Goal: Task Accomplishment & Management: Complete application form

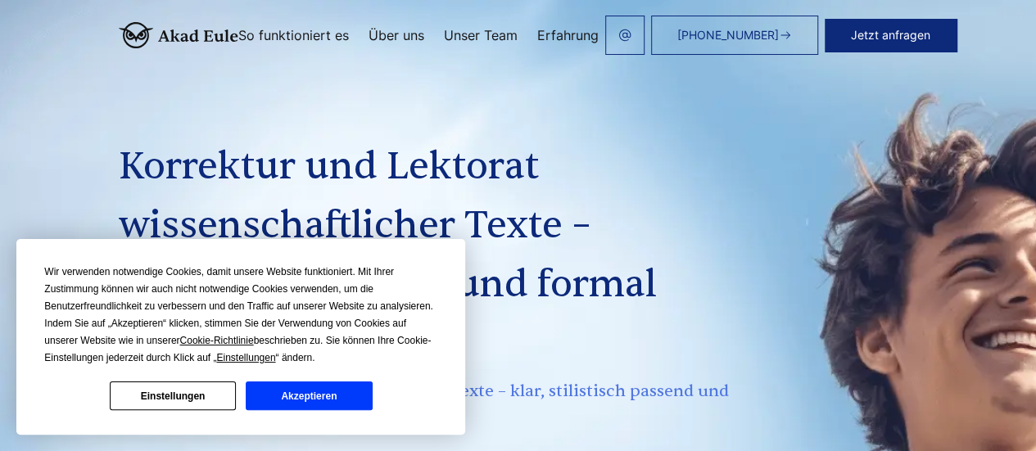
click at [306, 400] on button "Akzeptieren" at bounding box center [309, 396] width 126 height 29
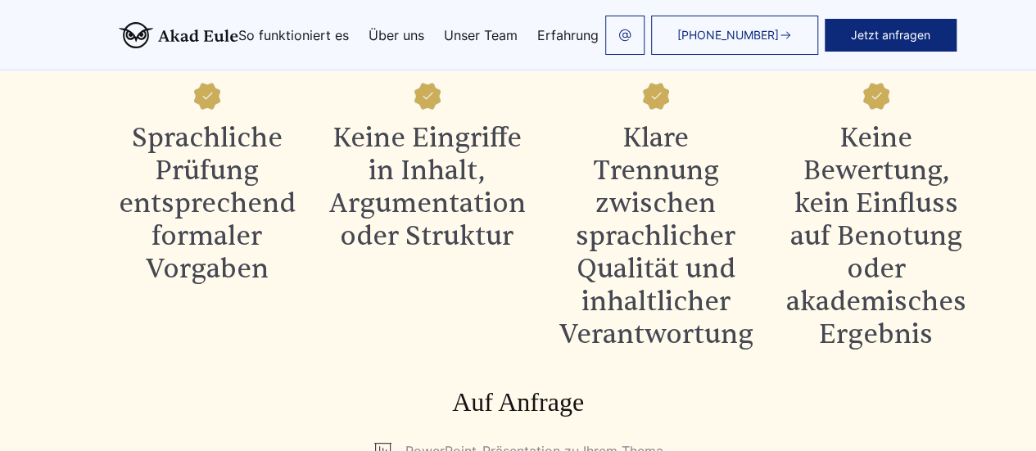
scroll to position [1796, 0]
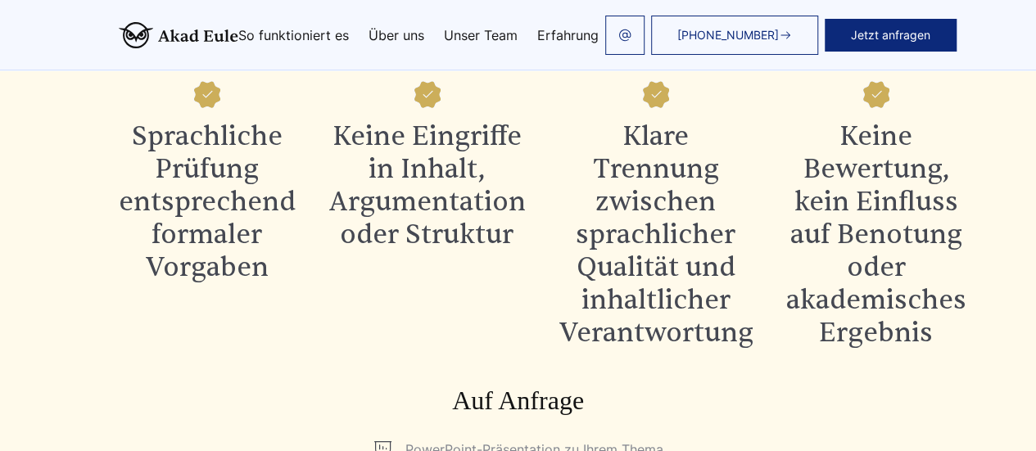
click at [262, 29] on link "So funktioniert es" at bounding box center [293, 35] width 111 height 13
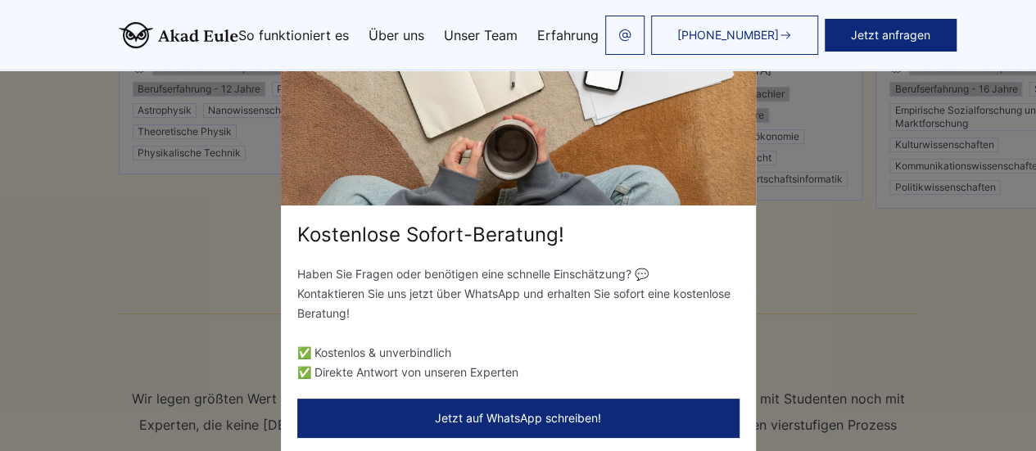
click at [516, 367] on li "✅ Direkte Antwort von unseren Experten" at bounding box center [518, 373] width 442 height 20
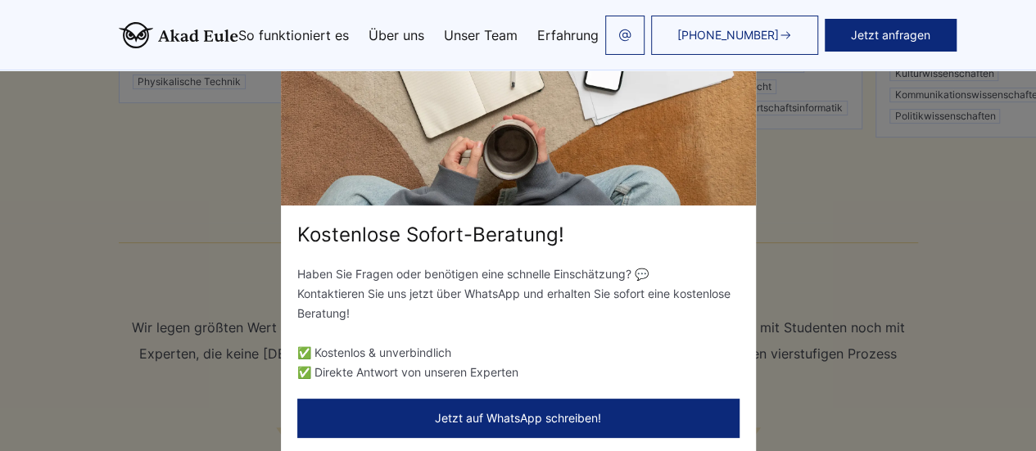
scroll to position [3363, 0]
click at [772, 188] on div "Kostenlose Sofort-Beratung! Haben Sie Fragen oder benötigen eine schnelle Einsc…" at bounding box center [518, 225] width 1036 height 451
click at [644, 233] on div "Kostenlose Sofort-Beratung!" at bounding box center [518, 235] width 475 height 26
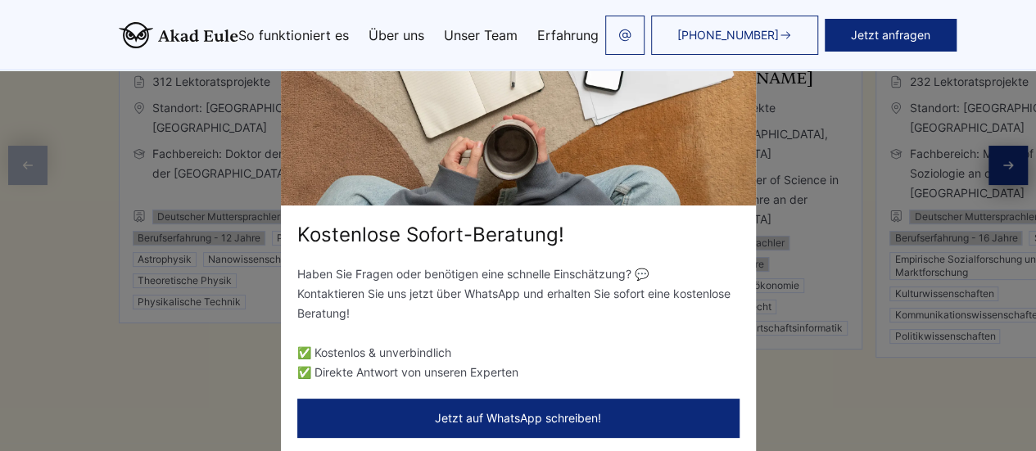
scroll to position [3339, 0]
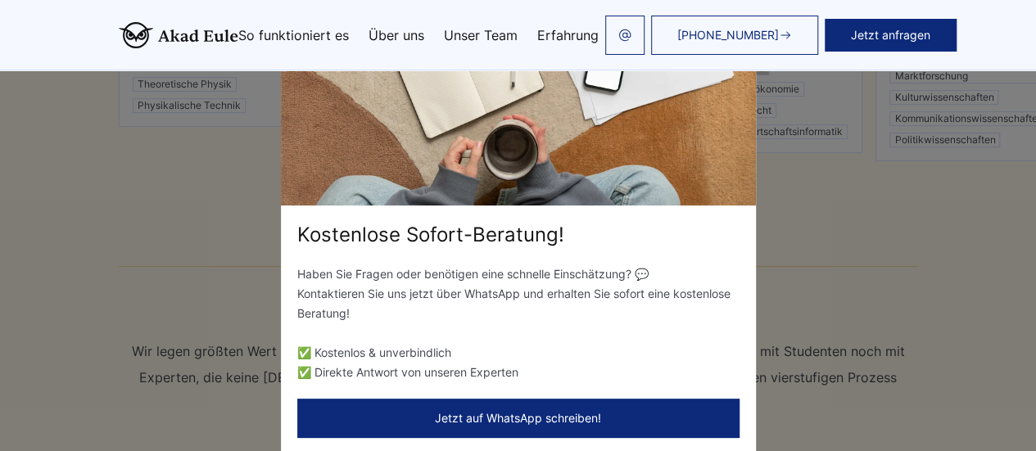
click at [224, 301] on div "Kostenlose Sofort-Beratung! Haben Sie Fragen oder benötigen eine schnelle Einsc…" at bounding box center [518, 225] width 1036 height 451
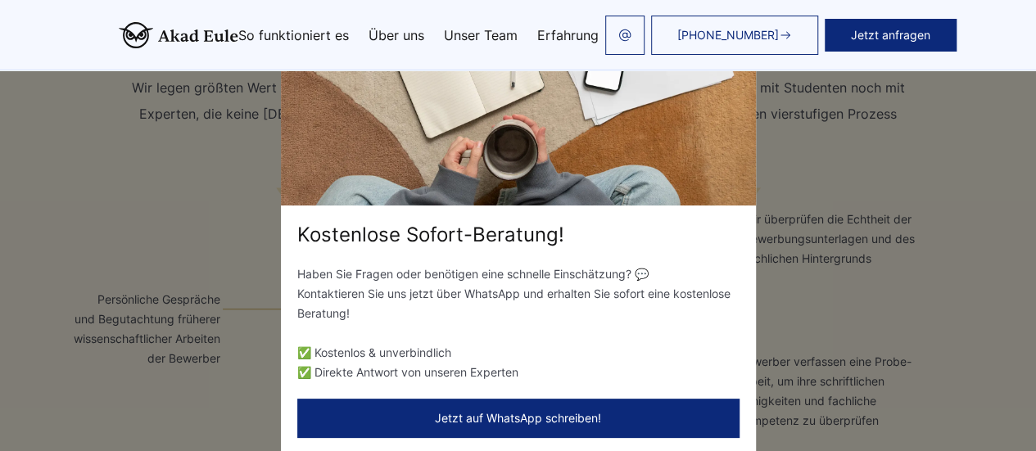
scroll to position [3583, 0]
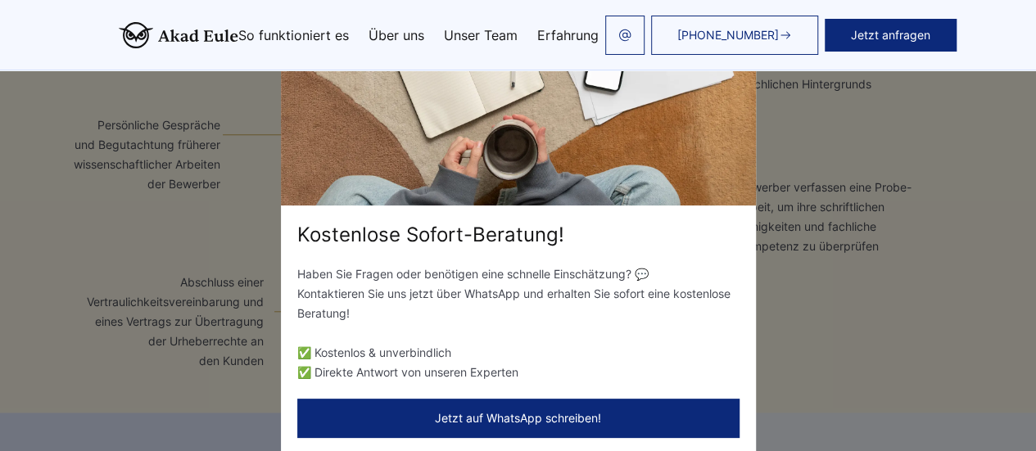
click at [908, 282] on div "Kostenlose Sofort-Beratung! Haben Sie Fragen oder benötigen eine schnelle Einsc…" at bounding box center [518, 225] width 1036 height 451
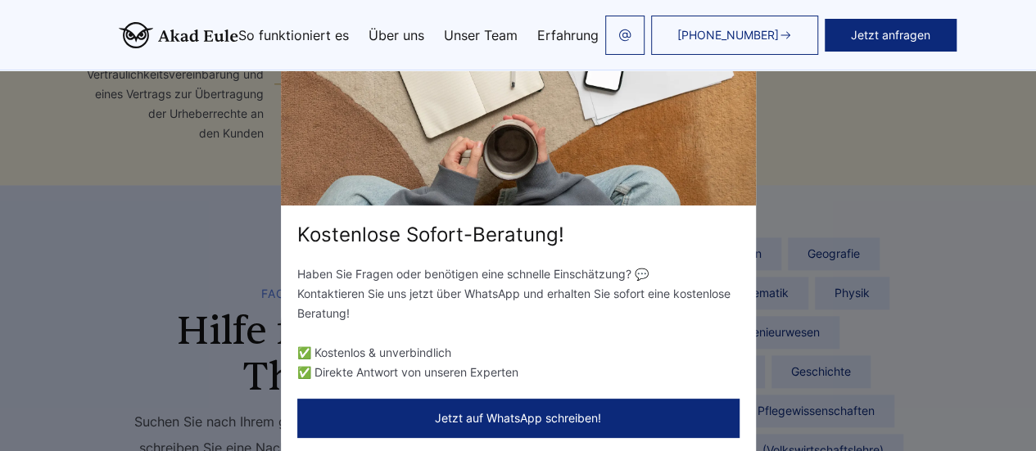
scroll to position [4006, 0]
click at [427, 289] on p "Haben Sie Fragen oder benötigen eine schnelle Einschätzung? 💬 Kontaktieren Sie …" at bounding box center [518, 294] width 442 height 59
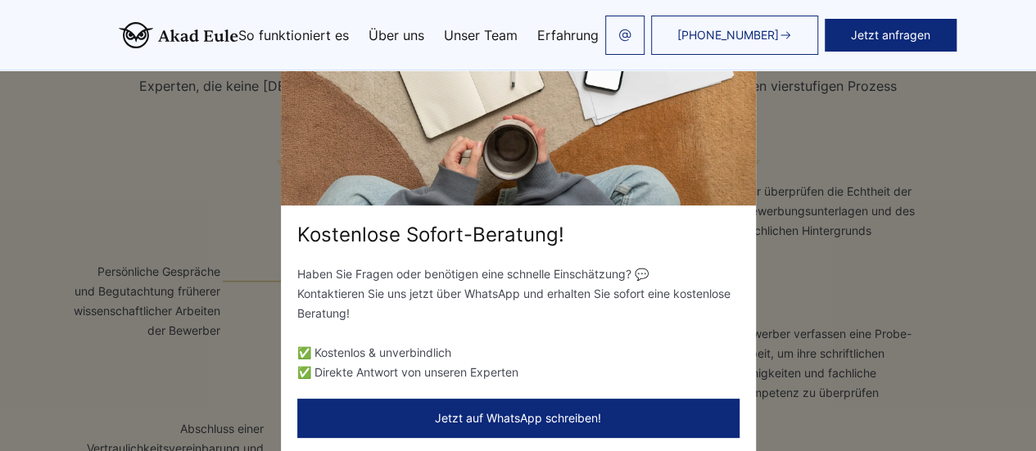
scroll to position [3567, 0]
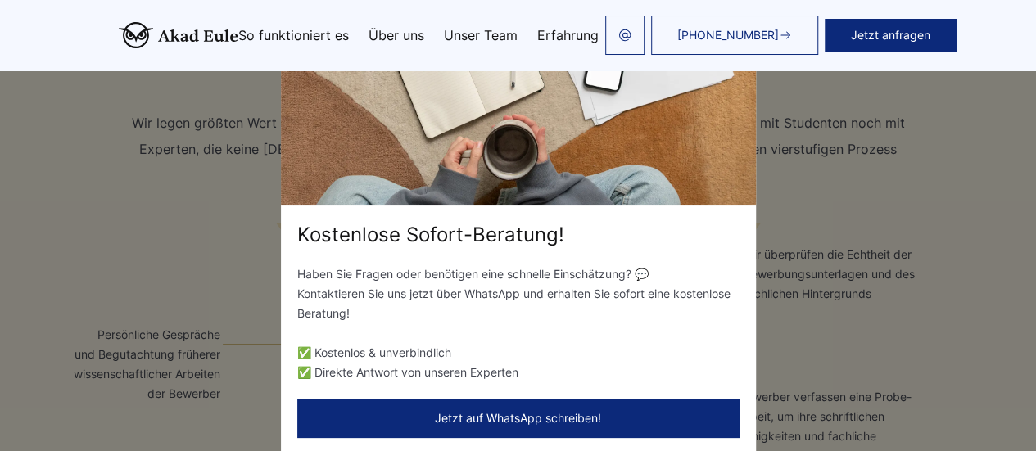
click at [219, 152] on div "Kostenlose Sofort-Beratung! Haben Sie Fragen oder benötigen eine schnelle Einsc…" at bounding box center [518, 225] width 1036 height 451
click at [166, 14] on header "+498000010431 Jetzt anfragen So funktioniert es Über uns" at bounding box center [518, 35] width 1036 height 70
click at [866, 137] on div "Kostenlose Sofort-Beratung! Haben Sie Fragen oder benötigen eine schnelle Einsc…" at bounding box center [518, 225] width 1036 height 451
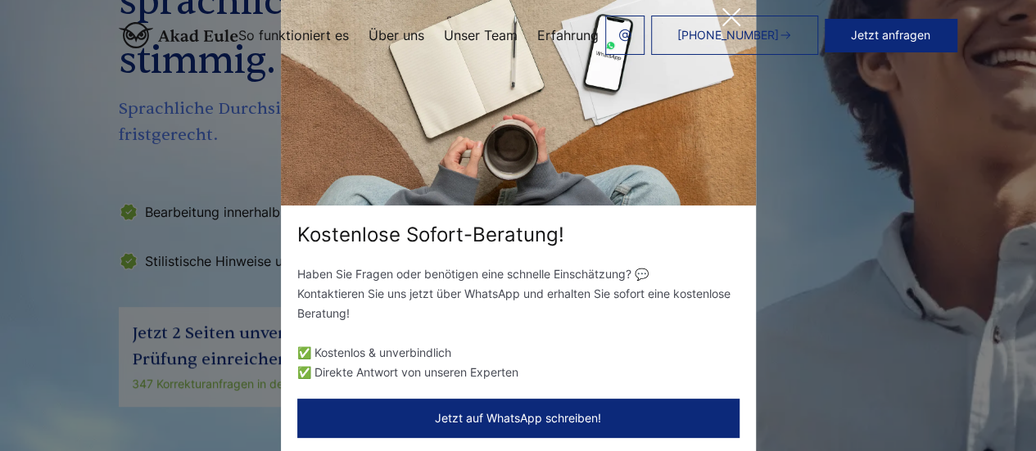
scroll to position [25, 0]
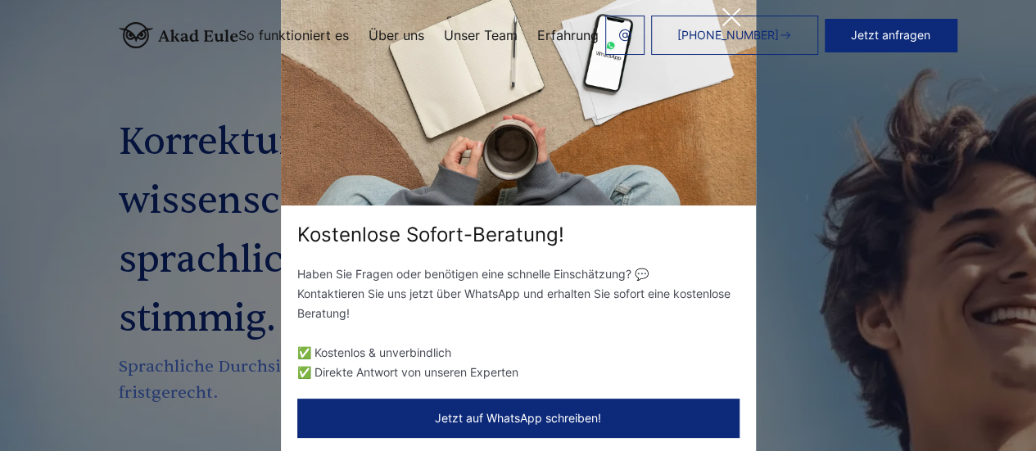
click at [735, 12] on header "+498000010431 Jetzt anfragen So funktioniert es Über uns" at bounding box center [518, 35] width 1036 height 70
click at [727, 16] on link "[PHONE_NUMBER]" at bounding box center [734, 35] width 167 height 39
click at [725, 8] on header "+498000010431 Jetzt anfragen So funktioniert es Über uns" at bounding box center [518, 35] width 1036 height 70
click at [724, 11] on header "+498000010431 Jetzt anfragen So funktioniert es Über uns" at bounding box center [518, 35] width 1036 height 70
click at [734, 16] on link "[PHONE_NUMBER]" at bounding box center [734, 35] width 167 height 39
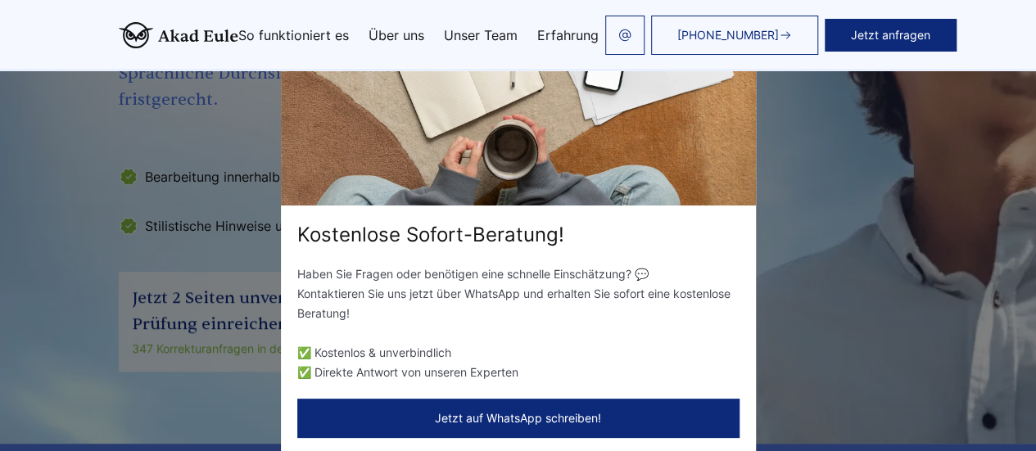
scroll to position [317, 0]
click at [909, 174] on div "Kostenlose Sofort-Beratung! Haben Sie Fragen oder benötigen eine schnelle Einsc…" at bounding box center [518, 225] width 1036 height 451
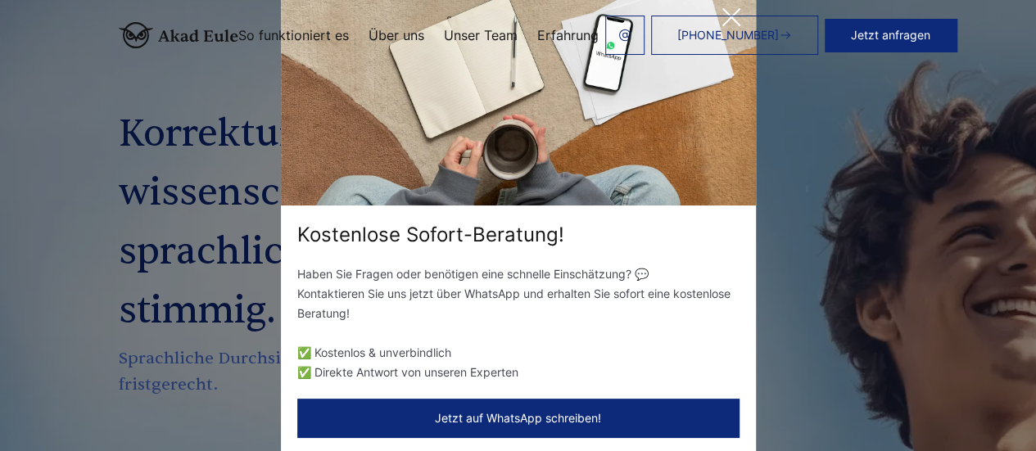
scroll to position [0, 0]
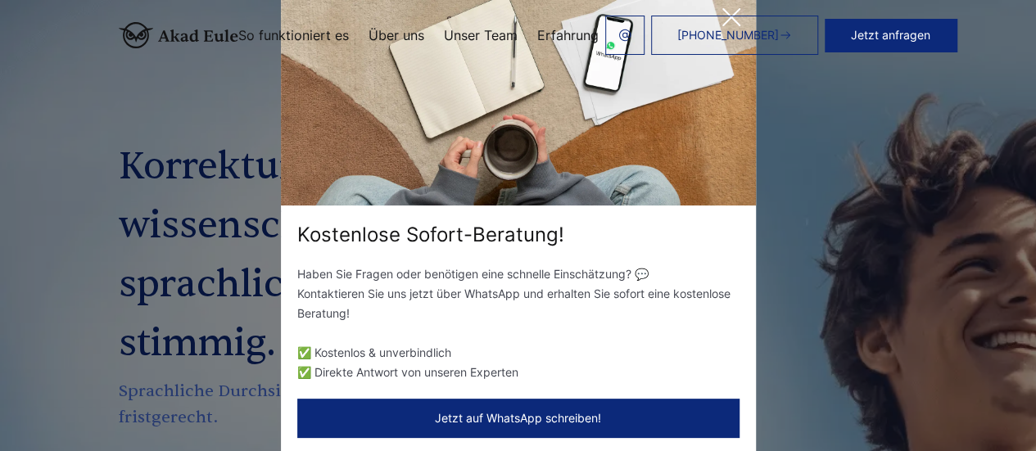
click at [811, 83] on div "Kostenlose Sofort-Beratung! Haben Sie Fragen oder benötigen eine schnelle Einsc…" at bounding box center [518, 225] width 1036 height 451
click at [382, 35] on link "Über uns" at bounding box center [397, 35] width 56 height 13
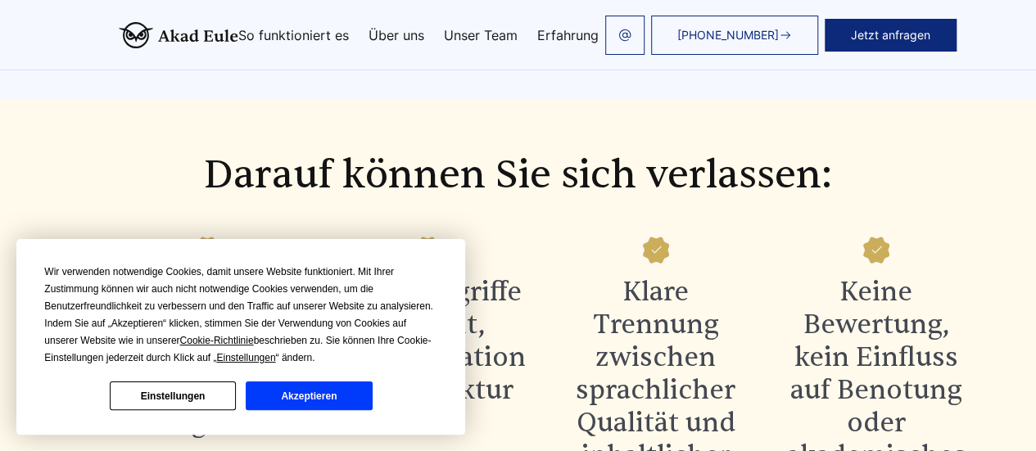
click at [383, 36] on link "Über uns" at bounding box center [397, 35] width 56 height 13
click at [328, 401] on button "Akzeptieren" at bounding box center [309, 396] width 126 height 29
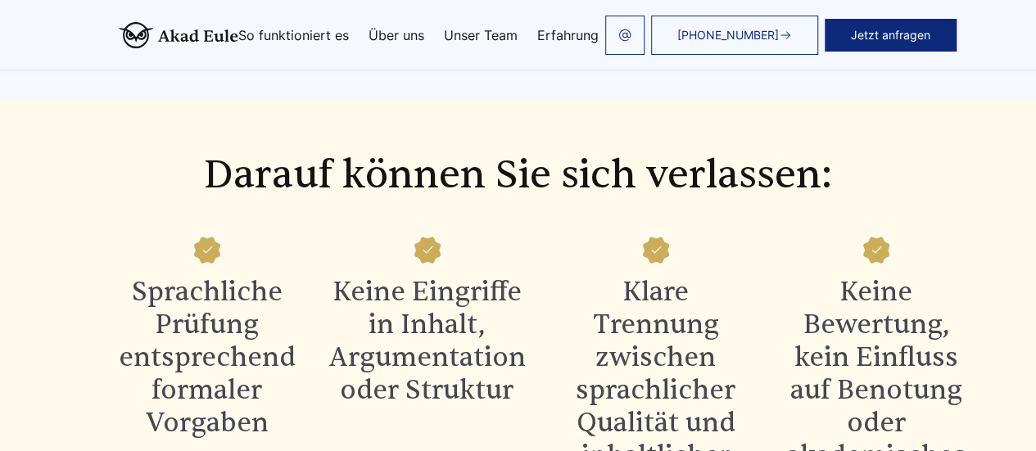
click at [373, 33] on link "Über uns" at bounding box center [397, 35] width 56 height 13
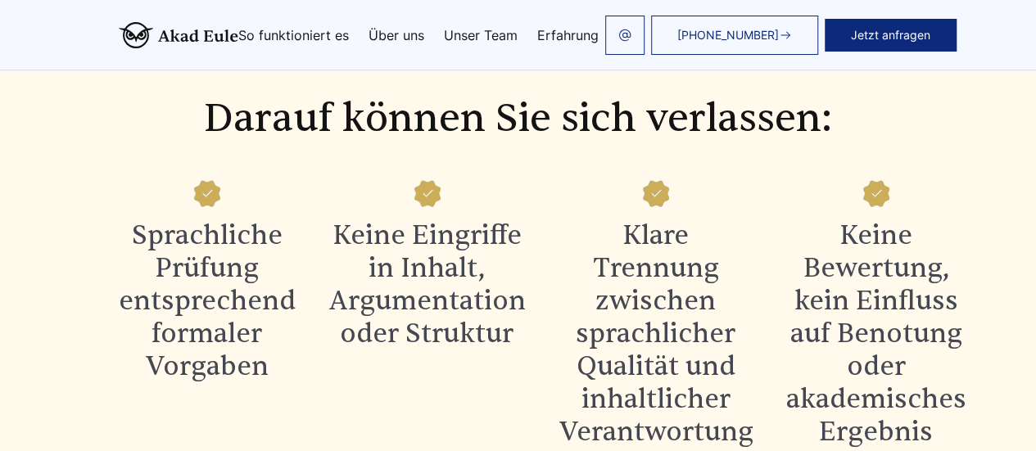
scroll to position [1671, 0]
click at [274, 40] on link "So funktioniert es" at bounding box center [293, 35] width 111 height 13
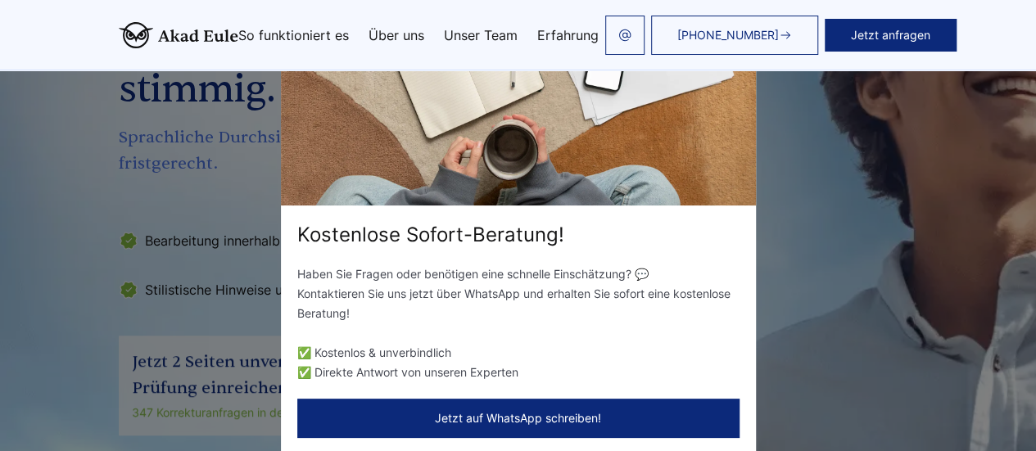
scroll to position [249, 0]
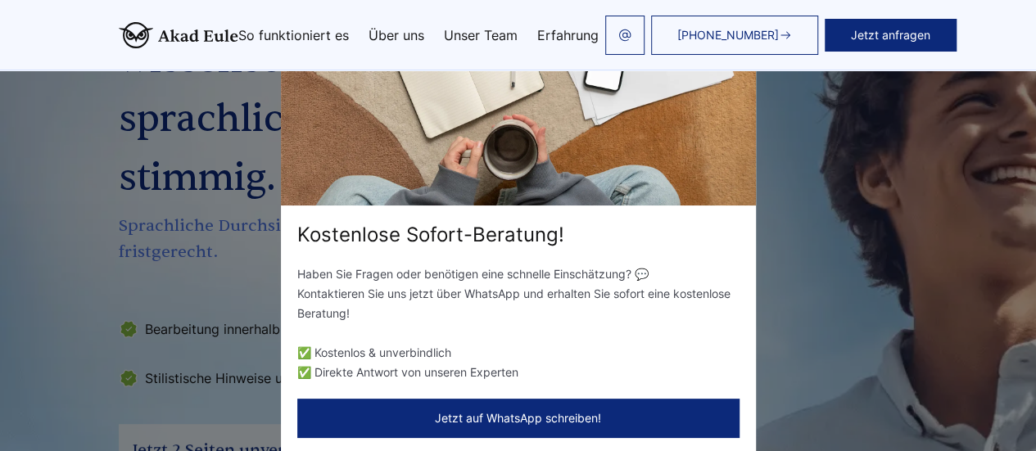
click at [152, 337] on div "Kostenlose Sofort-Beratung! Haben Sie Fragen oder benötigen eine schnelle Einsc…" at bounding box center [518, 225] width 1036 height 451
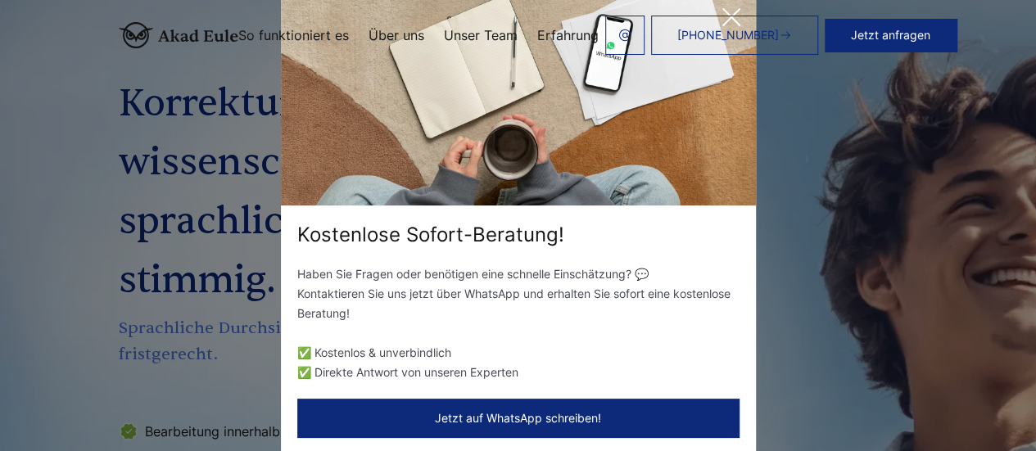
scroll to position [0, 0]
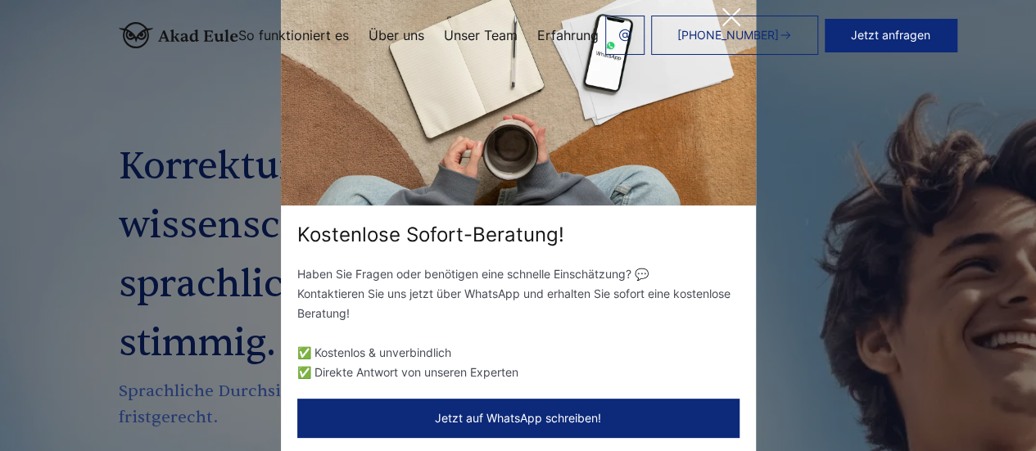
click at [378, 37] on link "Über uns" at bounding box center [397, 35] width 56 height 13
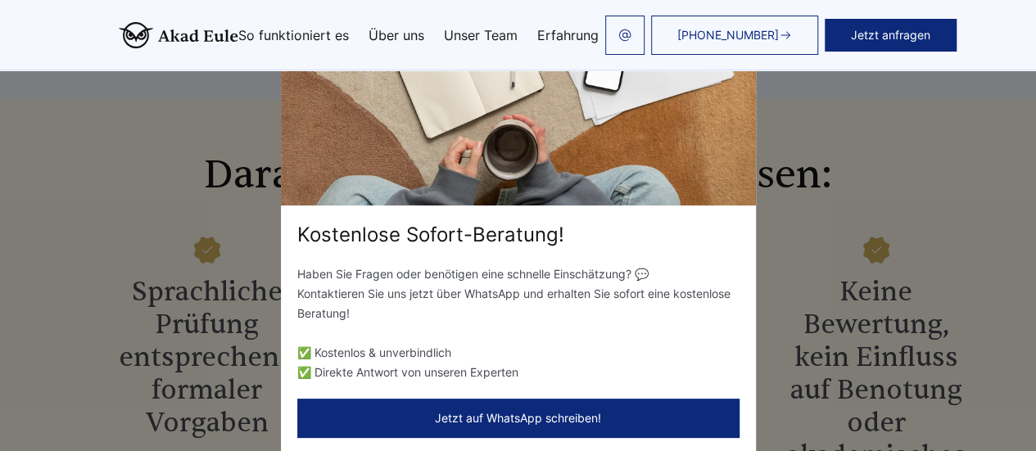
click at [378, 37] on link "Über uns" at bounding box center [397, 35] width 56 height 13
click at [460, 33] on link "Unser Team" at bounding box center [481, 35] width 74 height 13
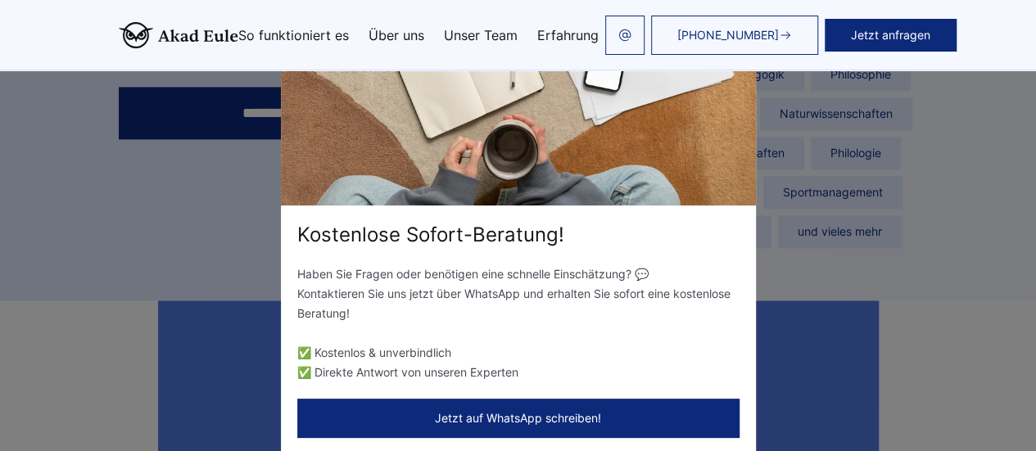
click at [550, 30] on link "Erfahrung" at bounding box center [567, 35] width 61 height 13
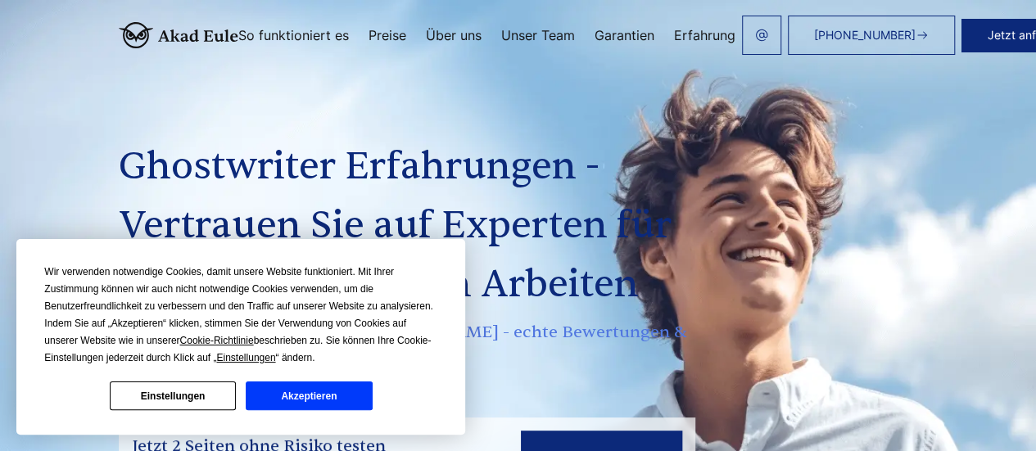
click at [278, 399] on button "Akzeptieren" at bounding box center [309, 396] width 126 height 29
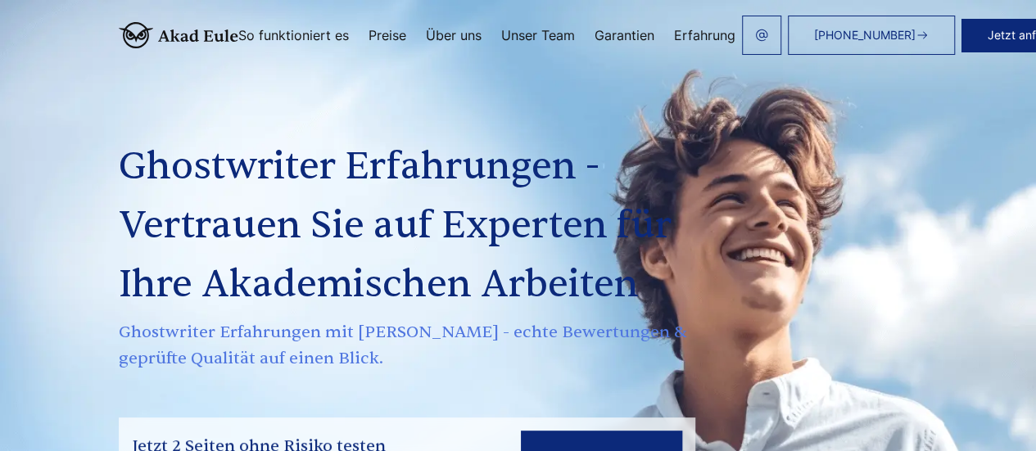
drag, startPoint x: 971, startPoint y: 29, endPoint x: 1017, endPoint y: 145, distance: 125.0
drag, startPoint x: 1017, startPoint y: 145, endPoint x: 921, endPoint y: 37, distance: 145.0
click at [961, 37] on button "Jetzt anfragen" at bounding box center [1027, 35] width 132 height 33
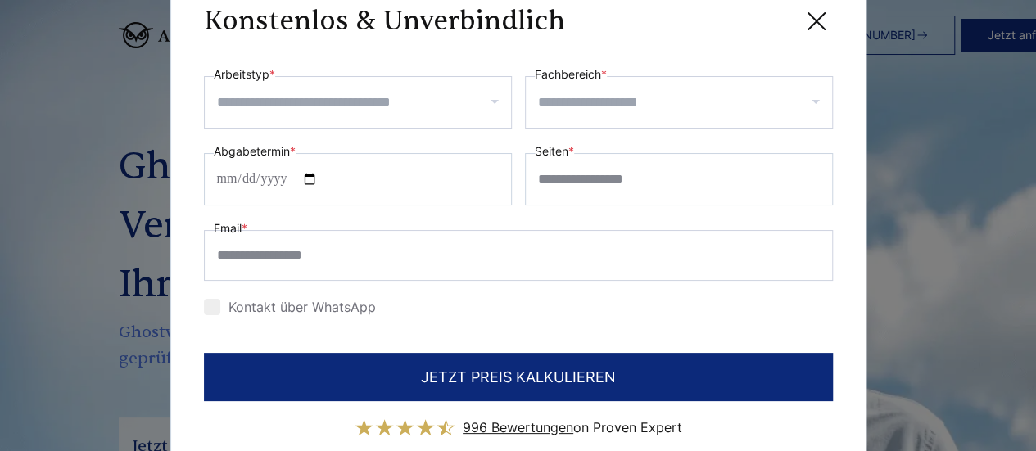
drag, startPoint x: 486, startPoint y: 102, endPoint x: 421, endPoint y: 107, distance: 65.7
click at [421, 107] on input "Arbeitstyp *" at bounding box center [364, 102] width 294 height 26
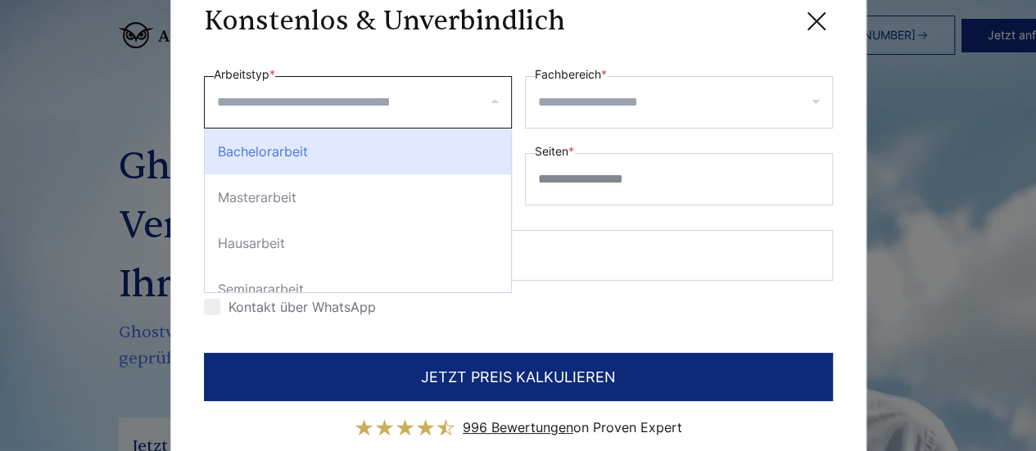
click at [391, 155] on div "Bachelorarbeit" at bounding box center [358, 152] width 306 height 46
select select "**"
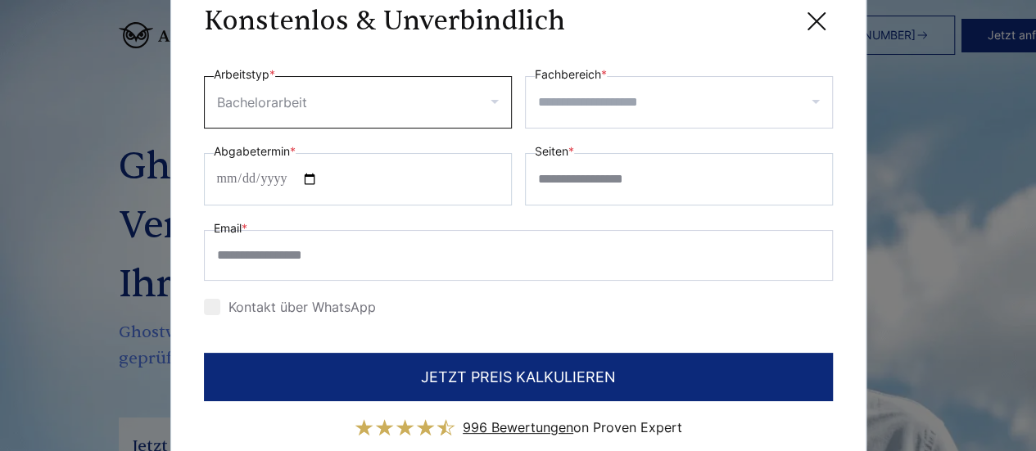
click at [583, 104] on input "Fachbereich *" at bounding box center [685, 102] width 294 height 26
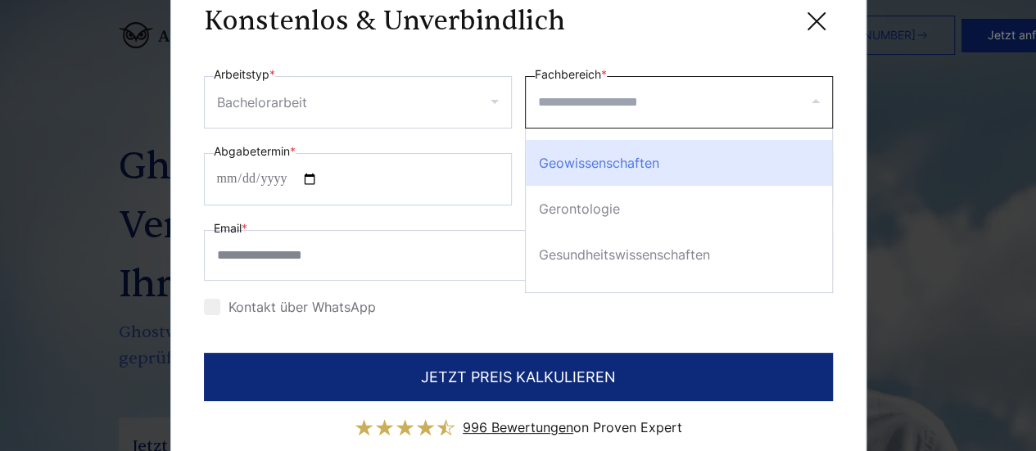
scroll to position [1836, 0]
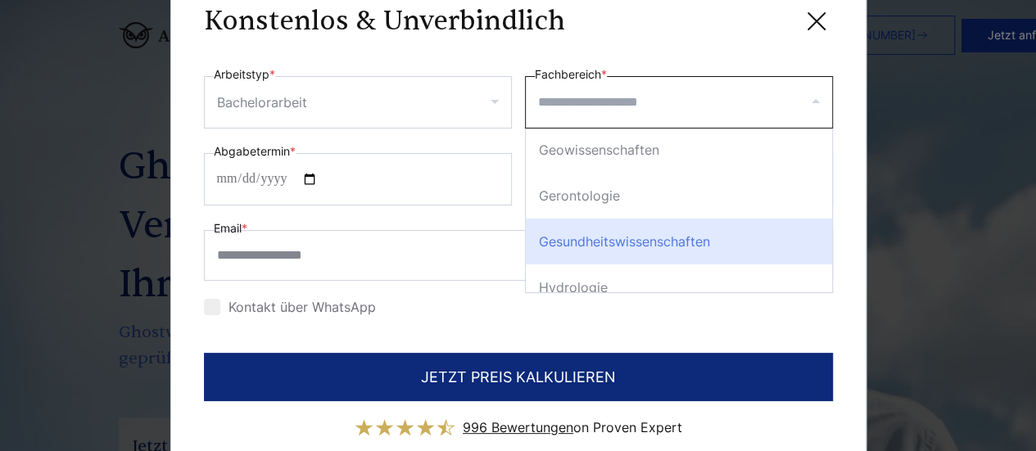
click at [640, 241] on div "Gesundheitswissenschaften" at bounding box center [679, 242] width 306 height 46
select select "**"
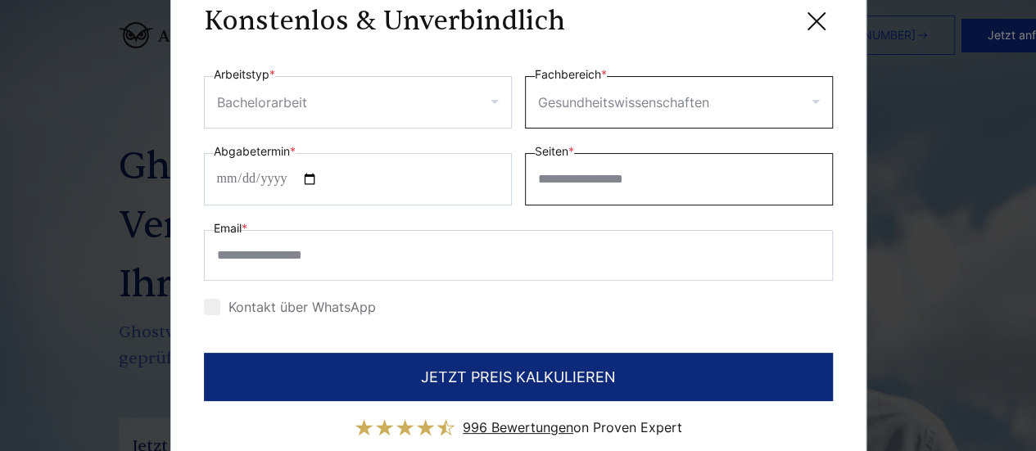
click at [563, 182] on input "Seiten *" at bounding box center [679, 179] width 308 height 52
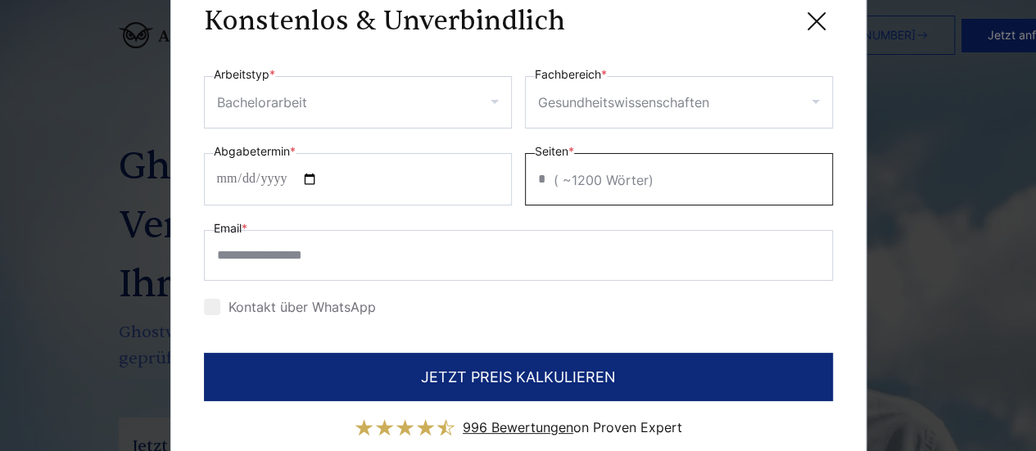
type input "**"
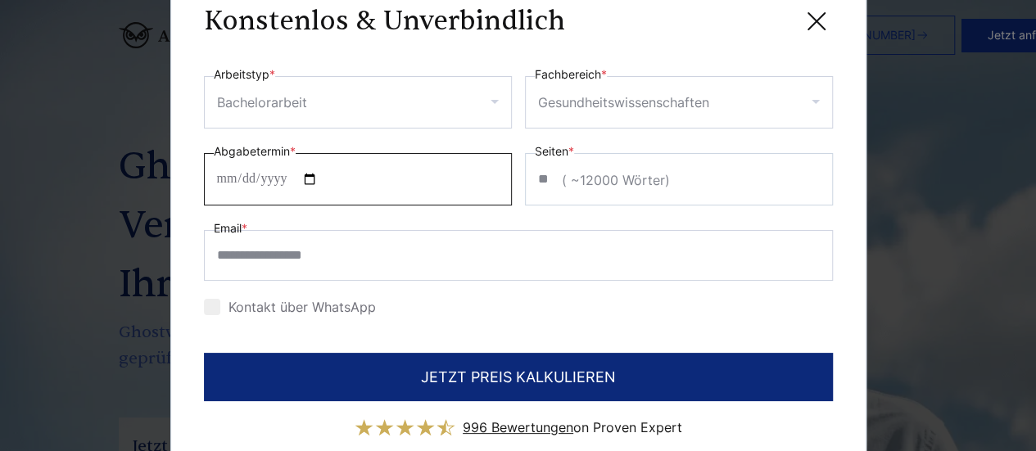
click at [254, 177] on input "Abgabetermin *" at bounding box center [358, 179] width 308 height 52
click at [313, 178] on input "Abgabetermin *" at bounding box center [358, 179] width 308 height 52
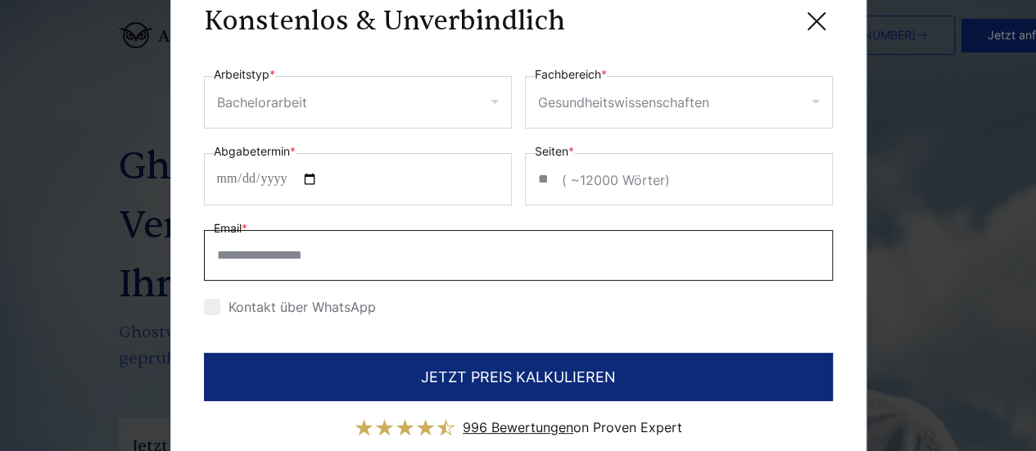
scroll to position [1, 0]
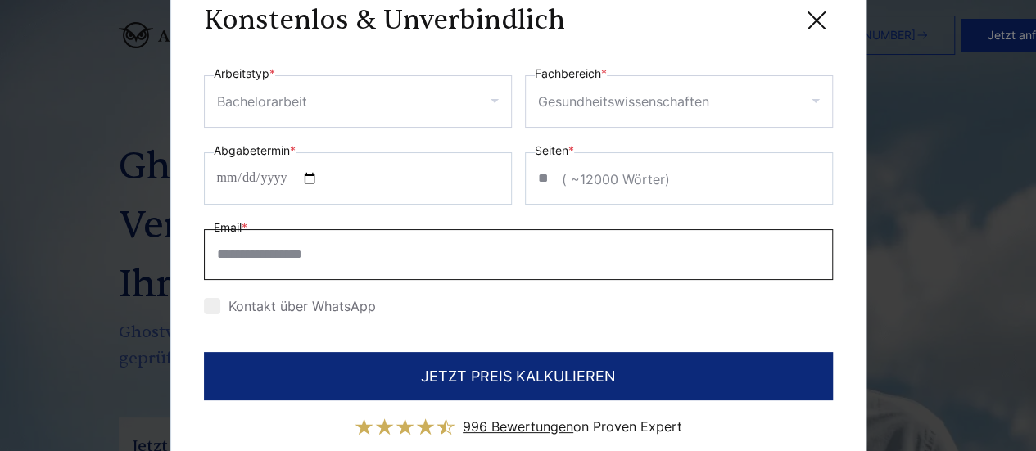
click at [452, 270] on input "Email *" at bounding box center [518, 254] width 629 height 51
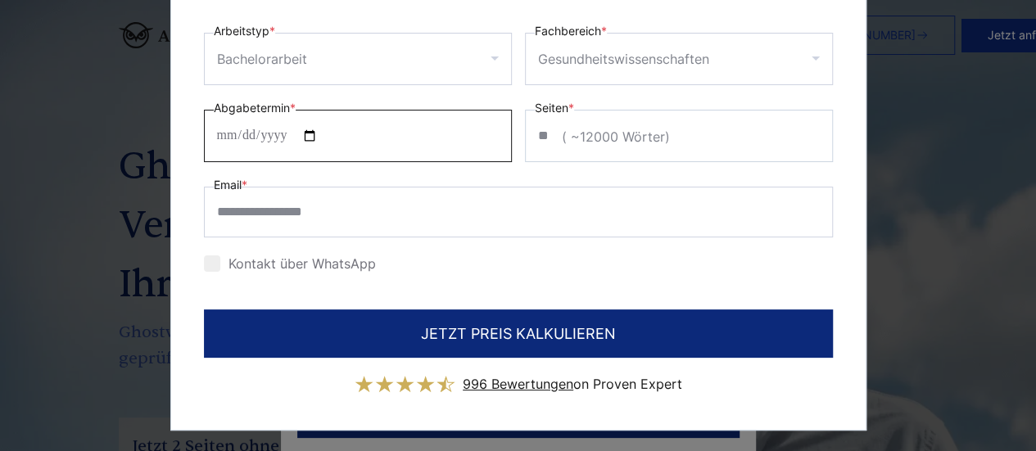
click at [319, 134] on input "**********" at bounding box center [358, 136] width 308 height 52
type input "**********"
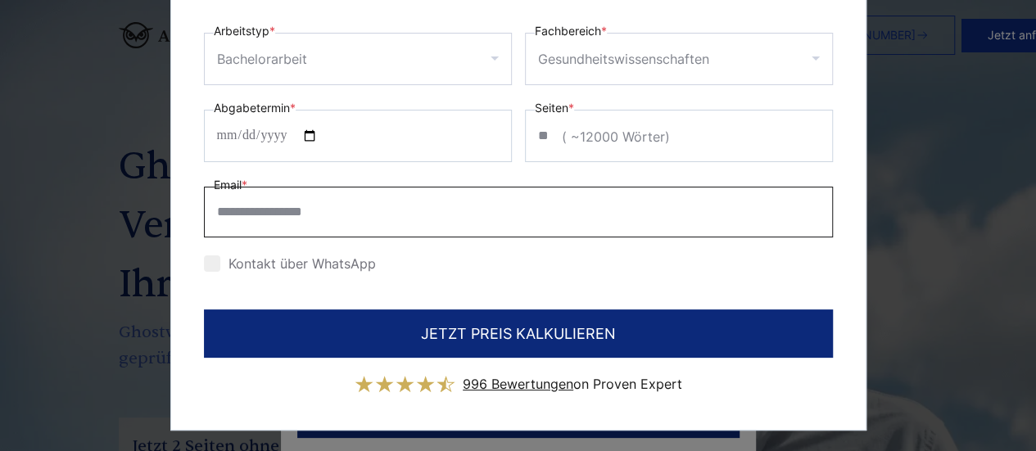
click at [278, 214] on div "Email *" at bounding box center [518, 206] width 629 height 62
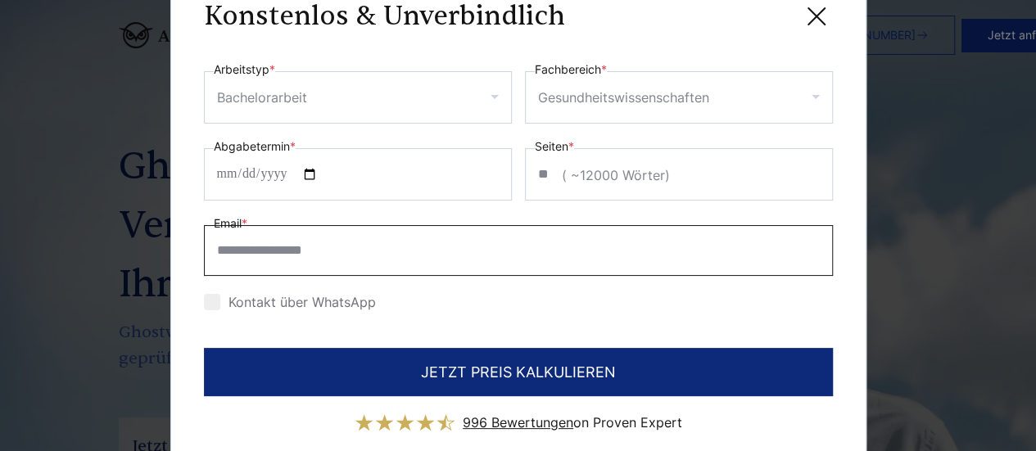
scroll to position [1, 0]
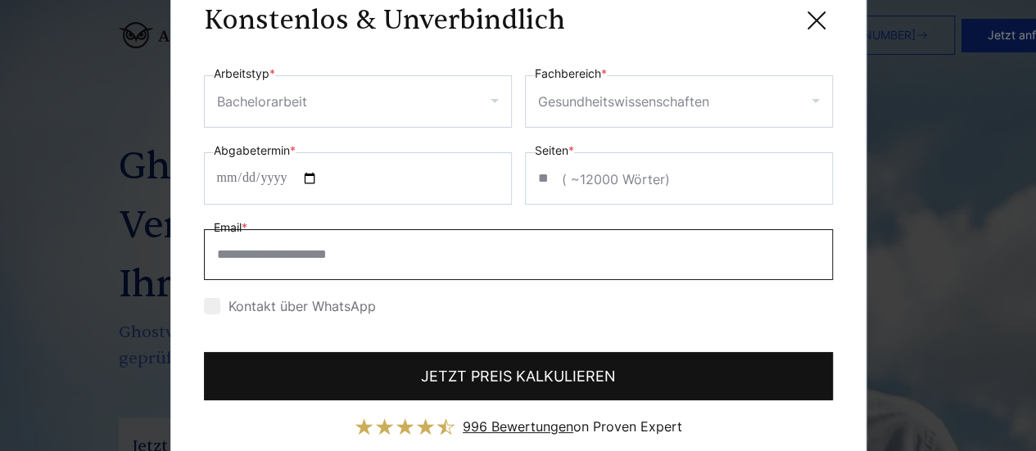
type input "**********"
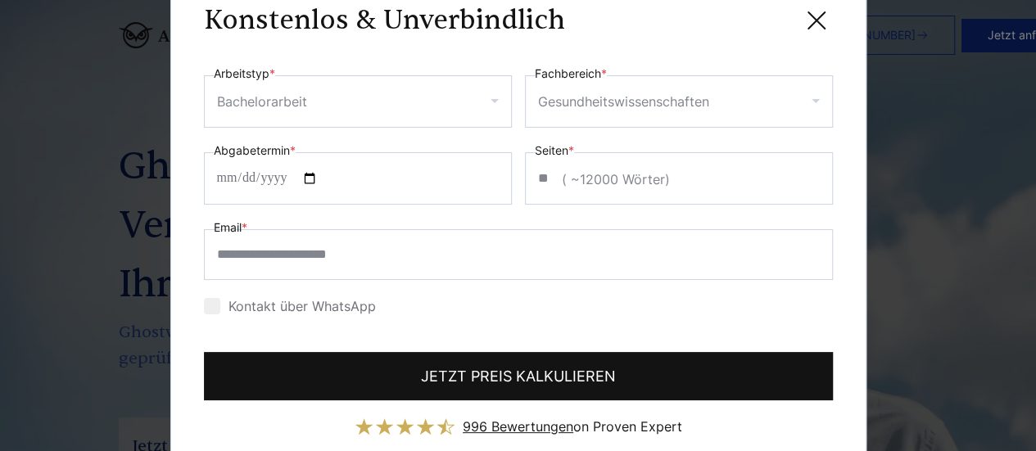
click at [497, 382] on button "JETZT PREIS KALKULIEREN" at bounding box center [518, 376] width 629 height 48
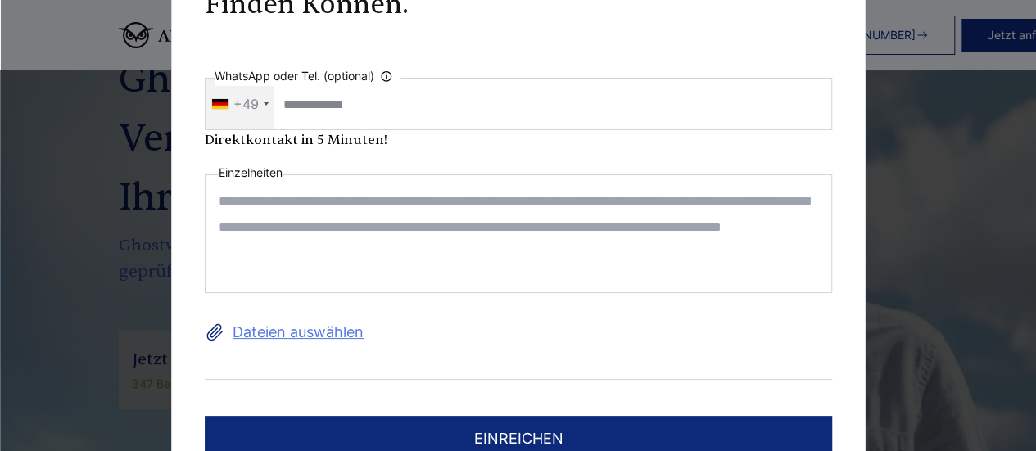
scroll to position [0, 0]
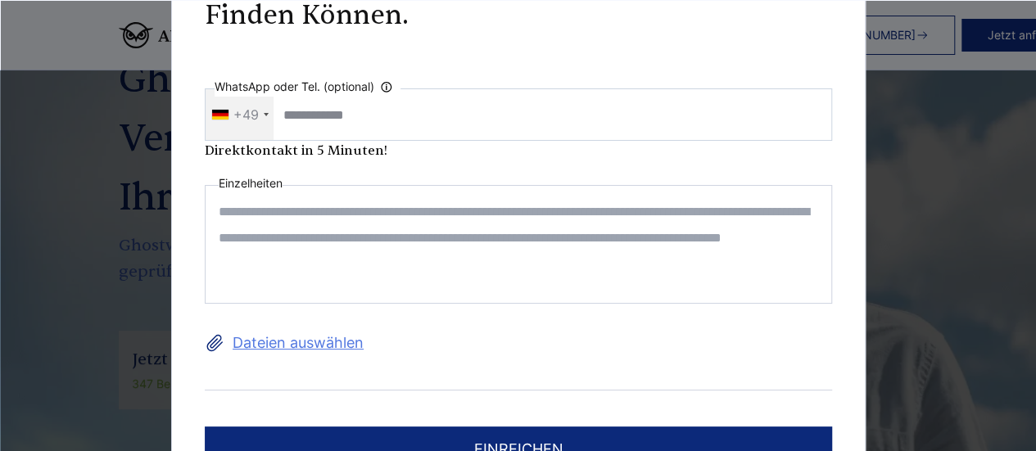
drag, startPoint x: 385, startPoint y: 86, endPoint x: 364, endPoint y: 202, distance: 118.2
click at [364, 202] on textarea at bounding box center [518, 244] width 627 height 119
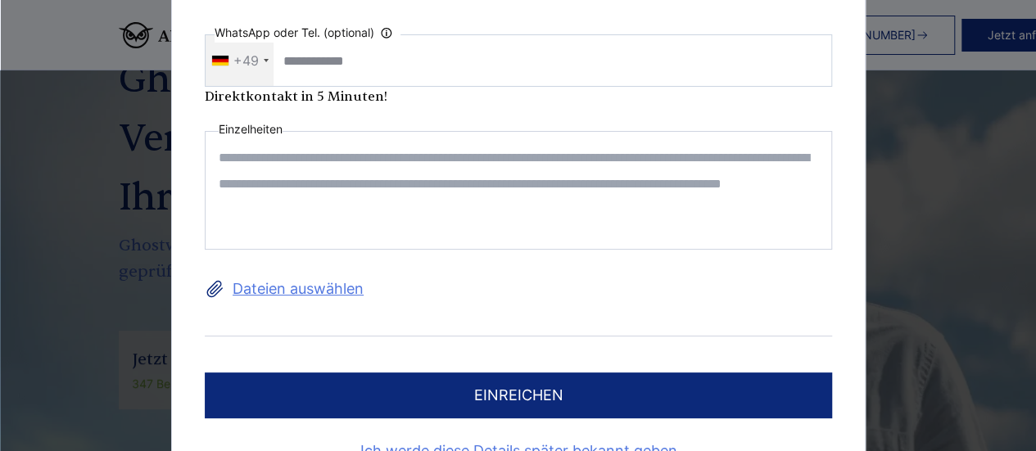
scroll to position [100, 0]
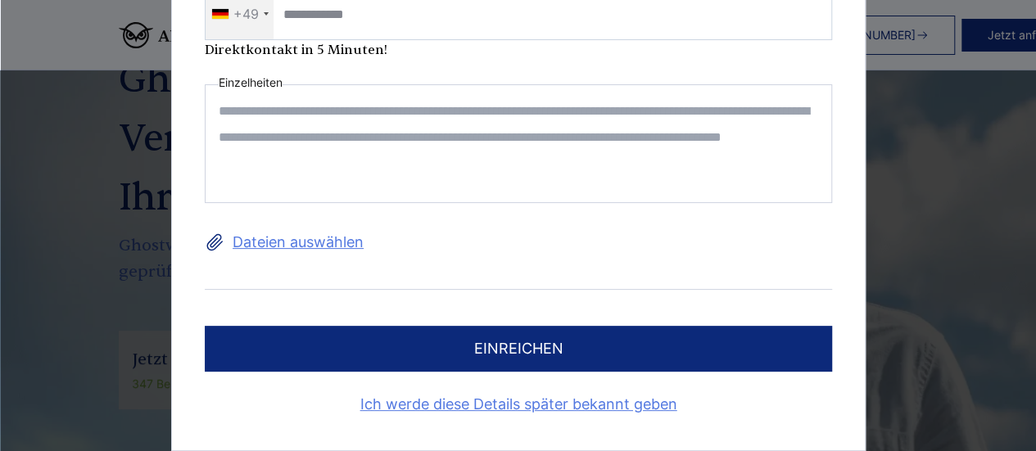
click at [315, 112] on textarea at bounding box center [518, 144] width 627 height 119
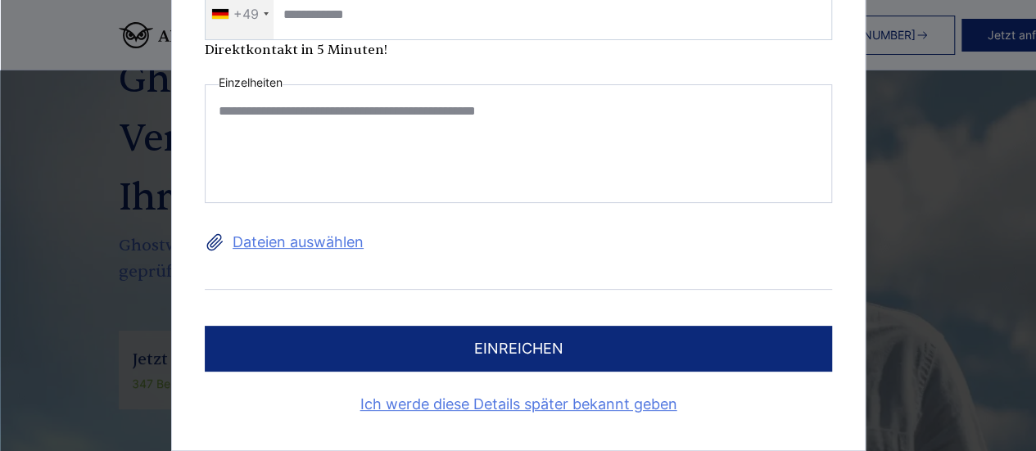
click at [412, 111] on textarea "**********" at bounding box center [518, 144] width 627 height 119
type textarea "**********"
click at [509, 342] on button "einreichen" at bounding box center [518, 350] width 627 height 46
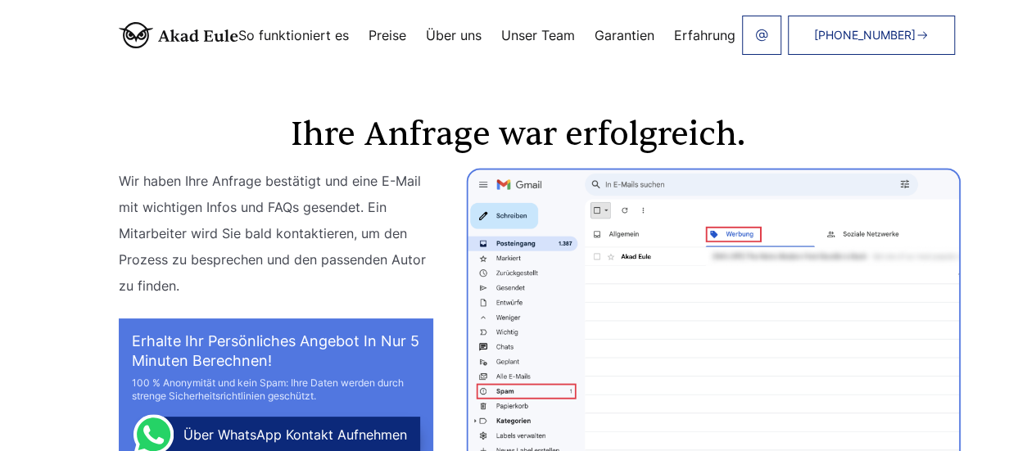
click at [916, 38] on span "[PHONE_NUMBER]" at bounding box center [865, 35] width 102 height 13
click at [699, 32] on link "Erfahrung" at bounding box center [704, 35] width 61 height 13
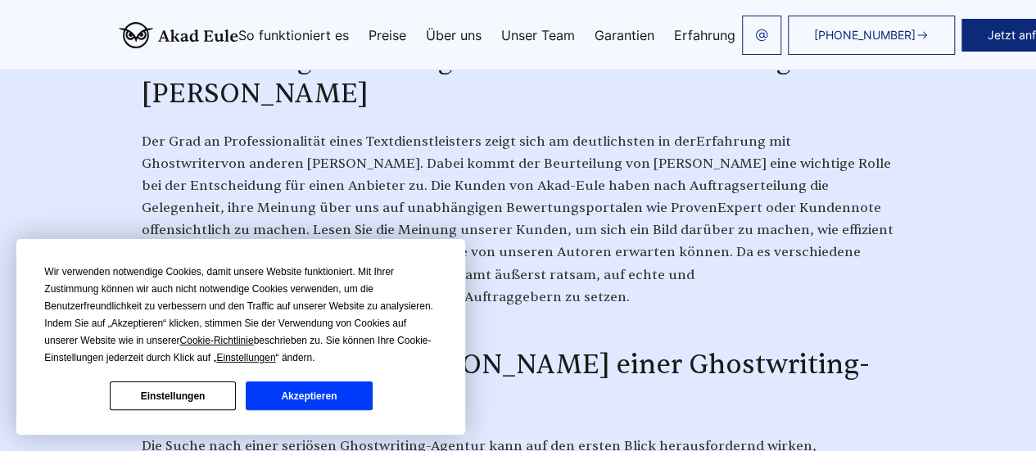
scroll to position [807, 0]
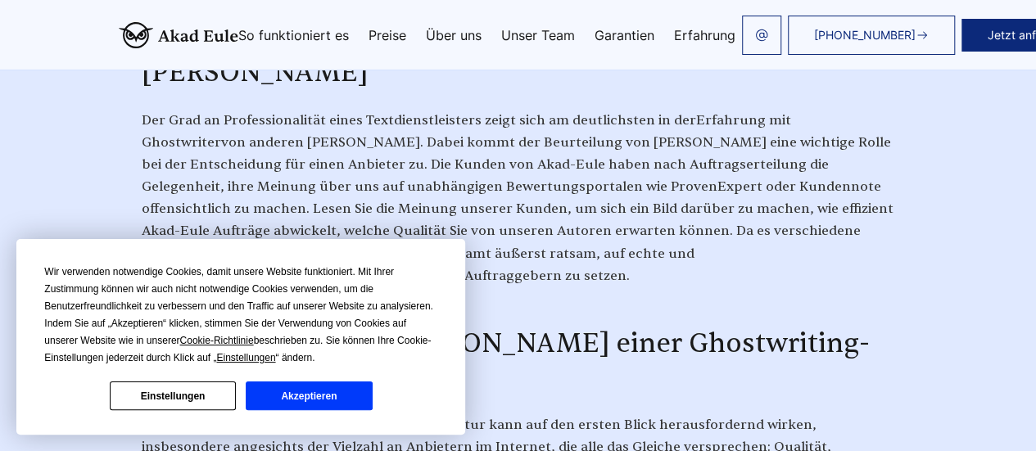
click at [814, 35] on span "[PHONE_NUMBER]" at bounding box center [865, 35] width 102 height 13
click at [320, 399] on button "Akzeptieren" at bounding box center [309, 396] width 126 height 29
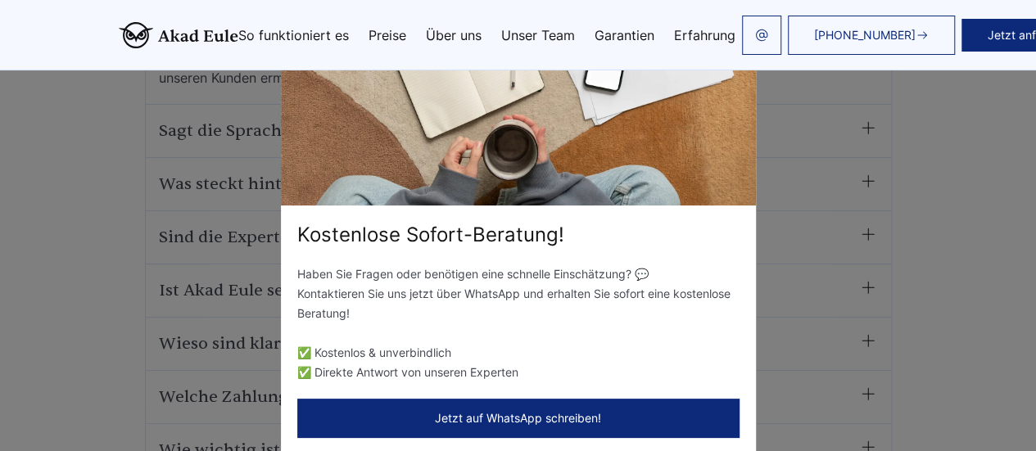
scroll to position [9663, 0]
